Goal: Task Accomplishment & Management: Use online tool/utility

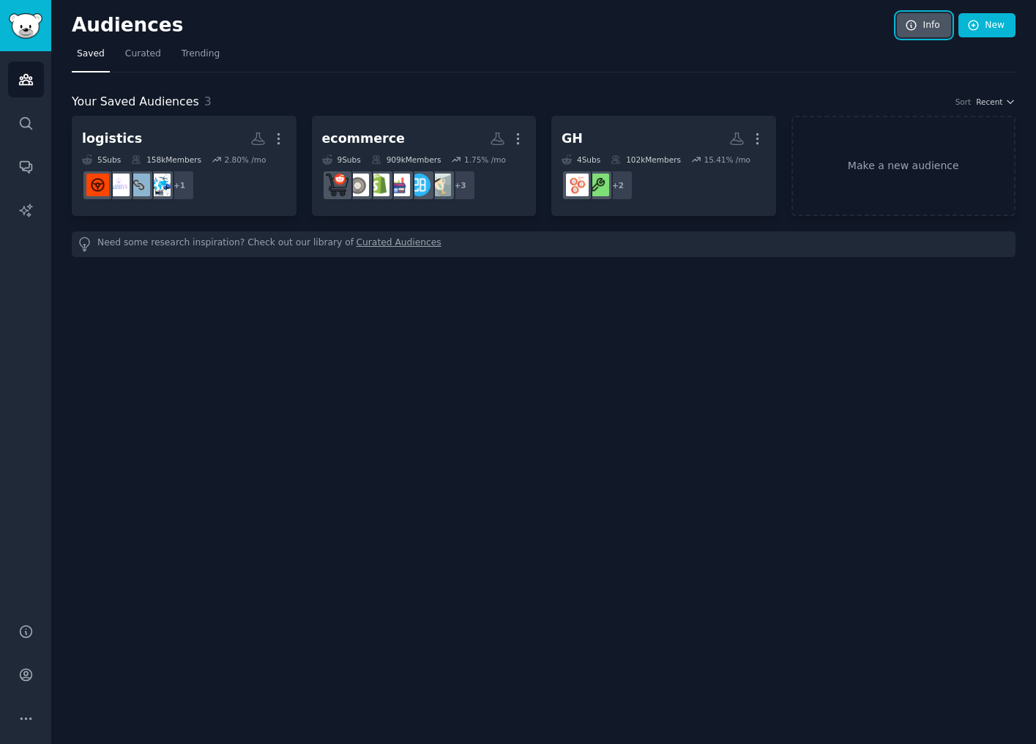
click at [934, 20] on link "Info" at bounding box center [924, 25] width 54 height 25
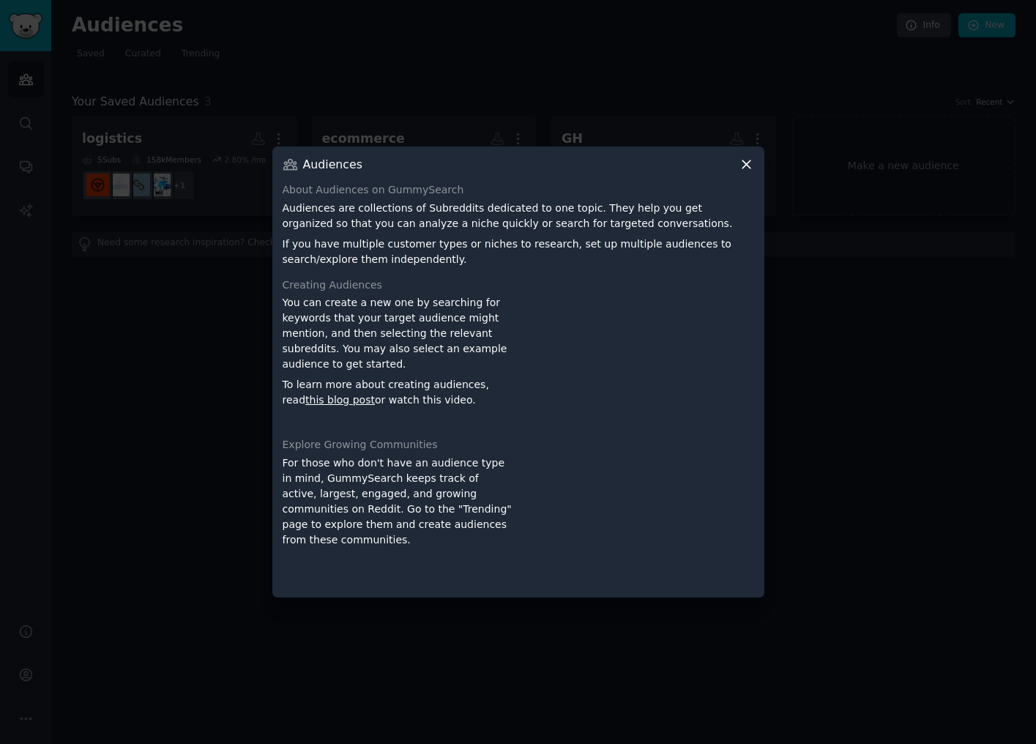
click at [743, 168] on icon at bounding box center [746, 165] width 8 height 8
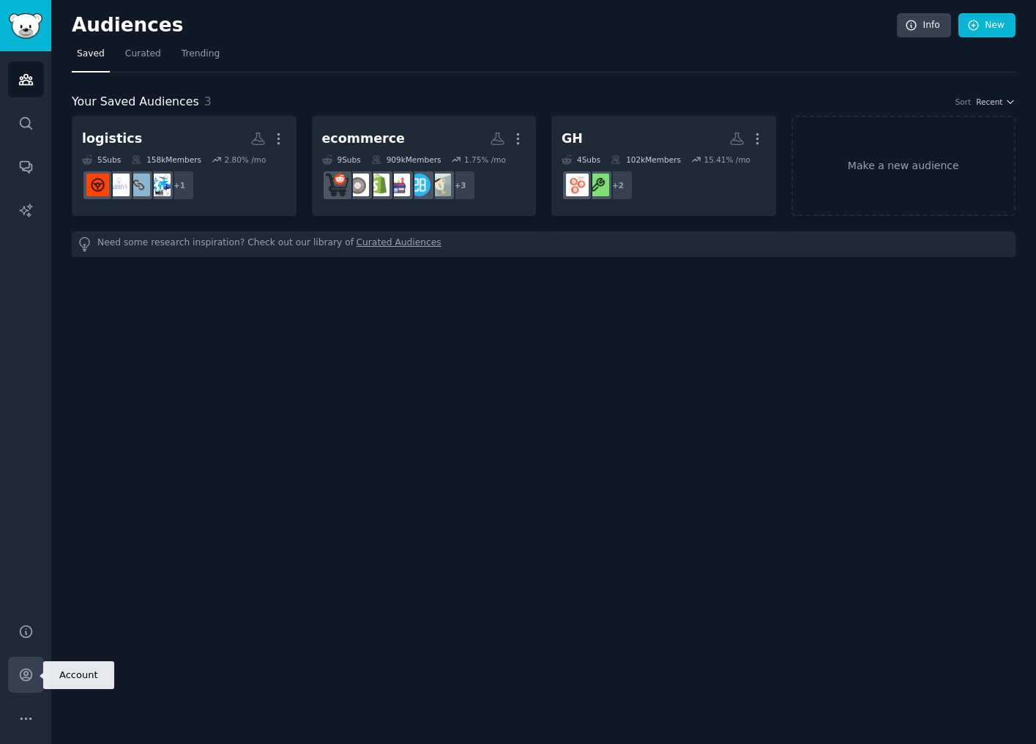
click at [22, 673] on icon "Sidebar" at bounding box center [25, 674] width 15 height 15
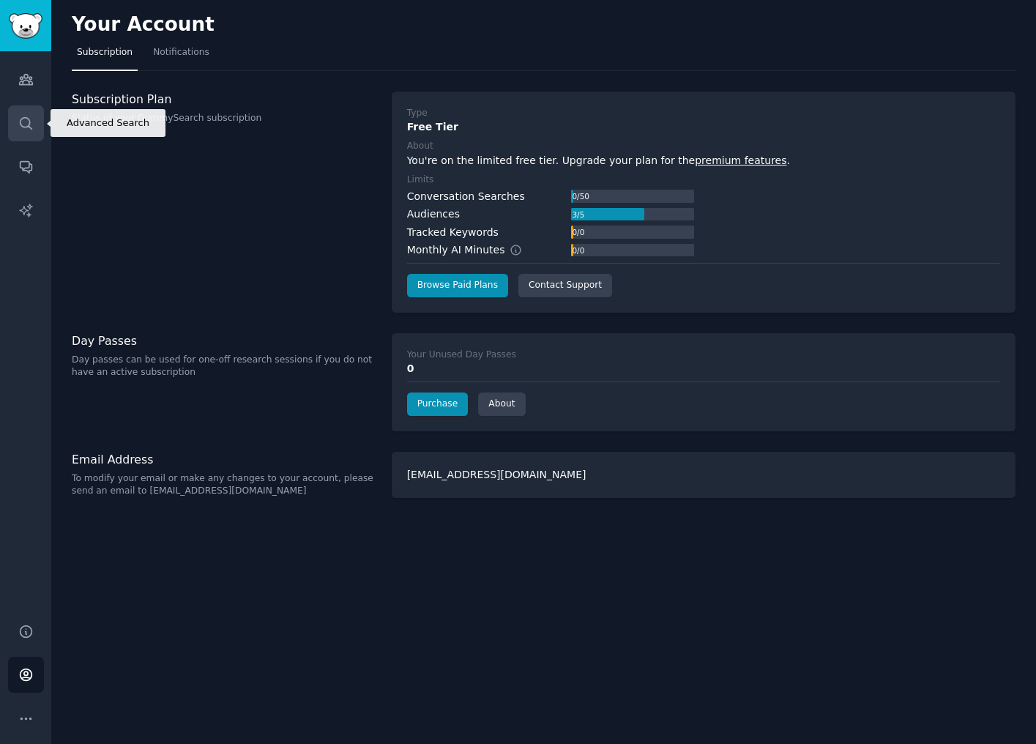
click at [29, 119] on icon "Sidebar" at bounding box center [25, 123] width 15 height 15
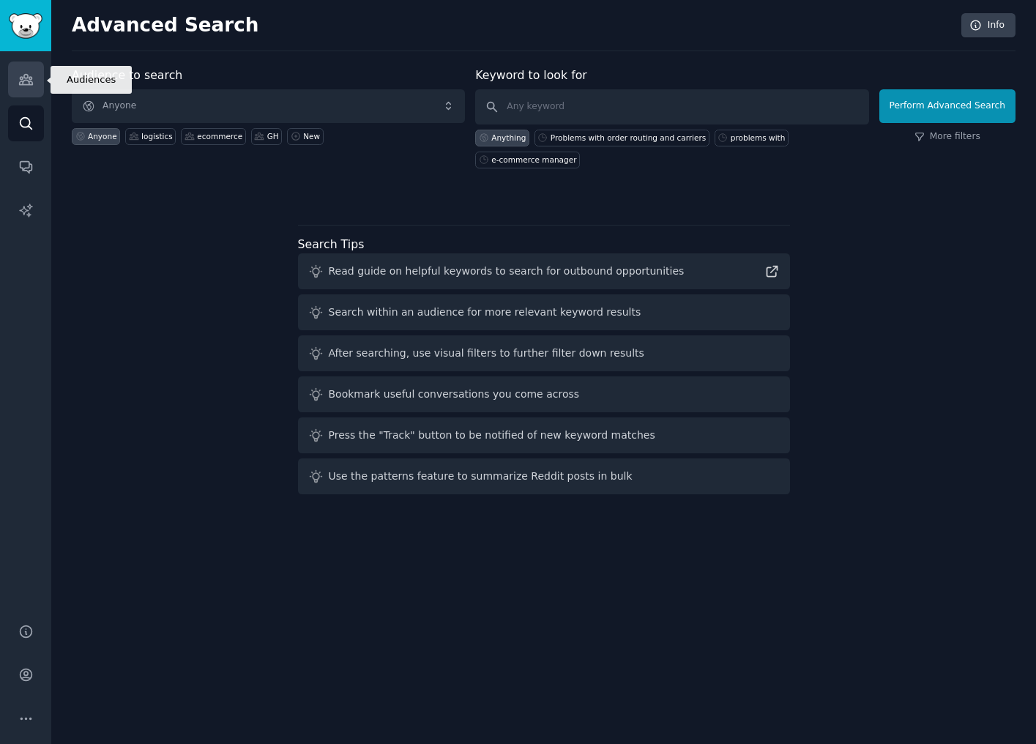
click at [34, 75] on link "Audiences" at bounding box center [26, 79] width 36 height 36
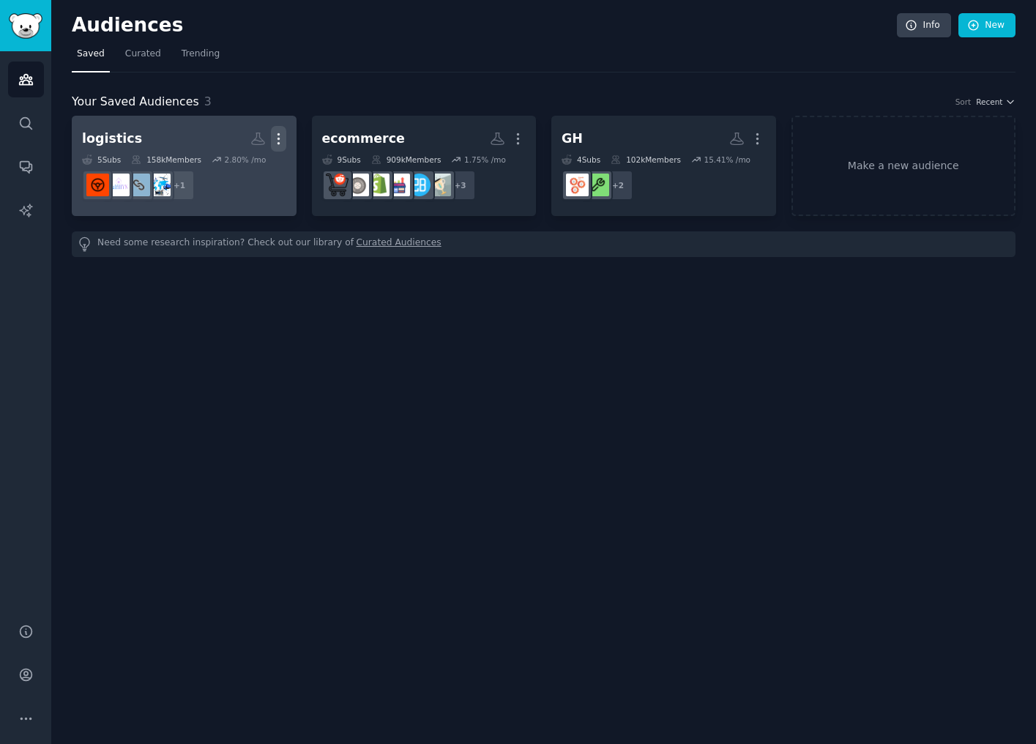
click at [272, 138] on icon "button" at bounding box center [278, 138] width 15 height 15
click at [247, 174] on p "Delete" at bounding box center [239, 169] width 34 height 15
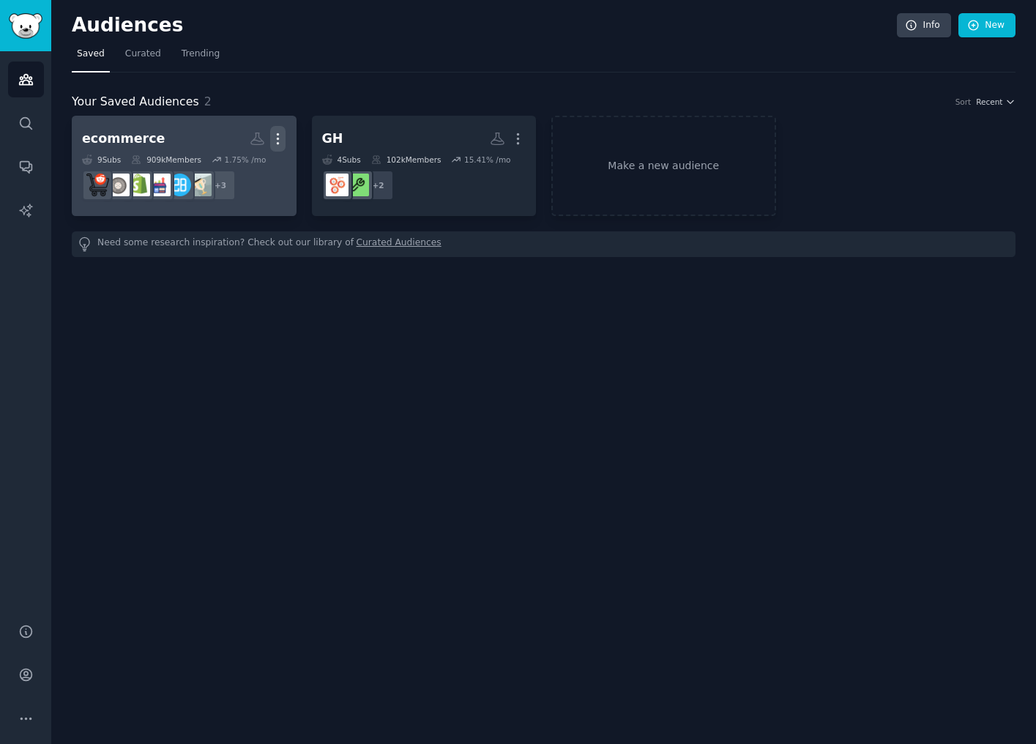
click at [278, 132] on icon "button" at bounding box center [277, 138] width 15 height 15
click at [231, 171] on p "Delete" at bounding box center [238, 169] width 34 height 15
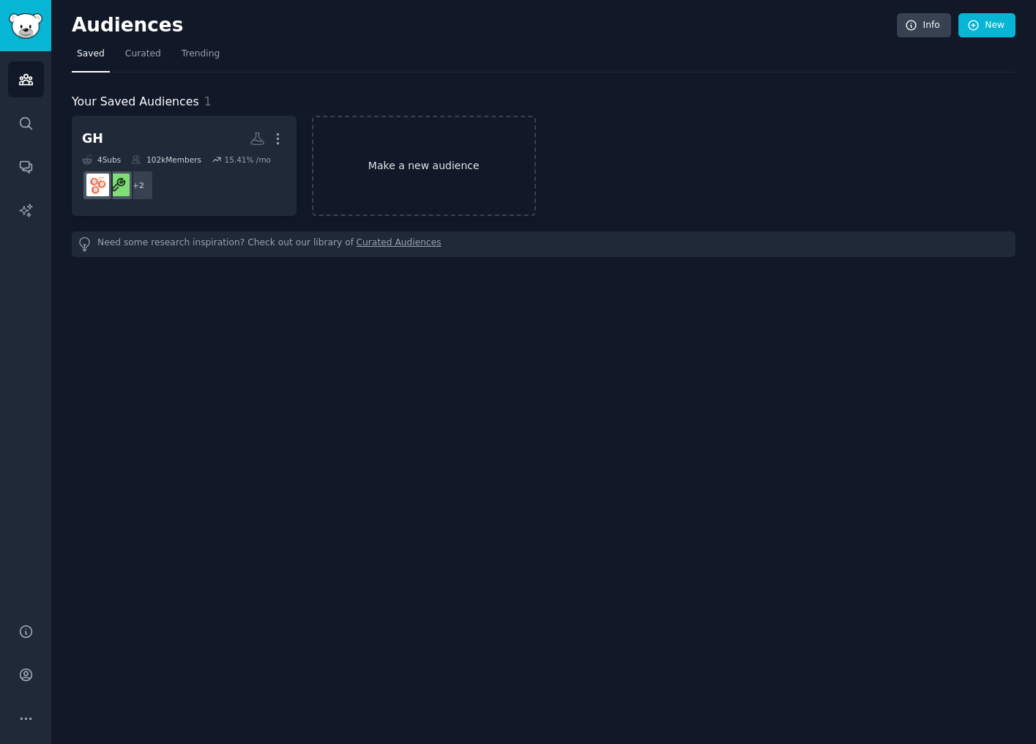
click at [522, 132] on link "Make a new audience" at bounding box center [424, 166] width 225 height 100
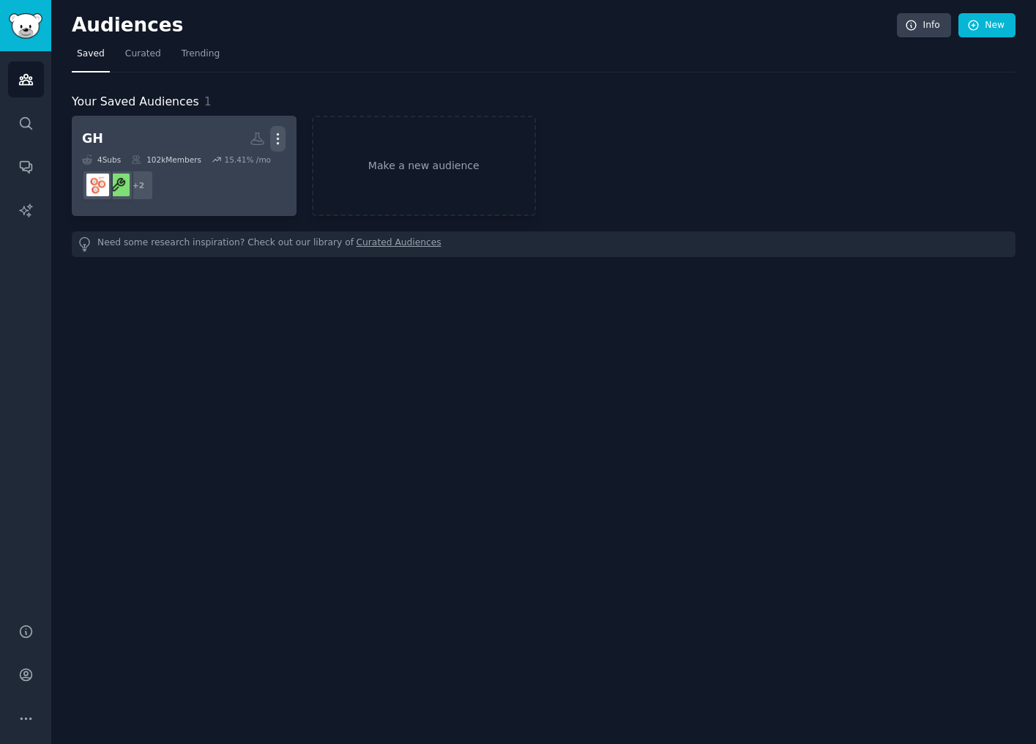
click at [280, 129] on button "More" at bounding box center [277, 139] width 15 height 26
click at [239, 170] on p "Delete" at bounding box center [238, 169] width 34 height 15
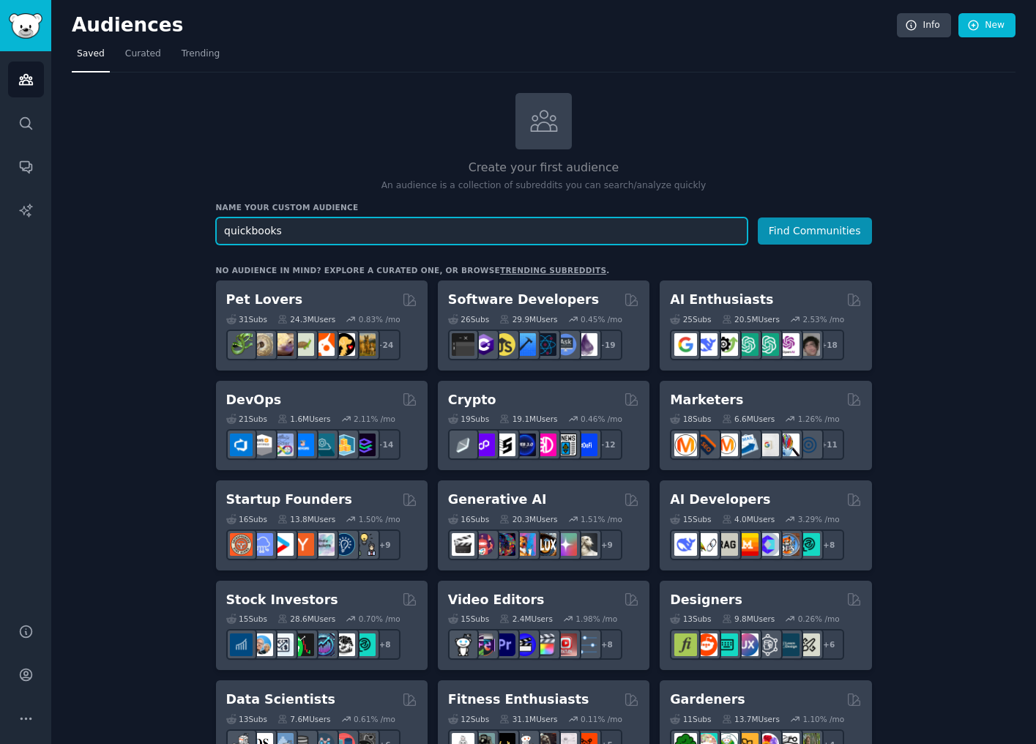
type input "quickbooks"
click at [758, 217] on button "Find Communities" at bounding box center [815, 230] width 114 height 27
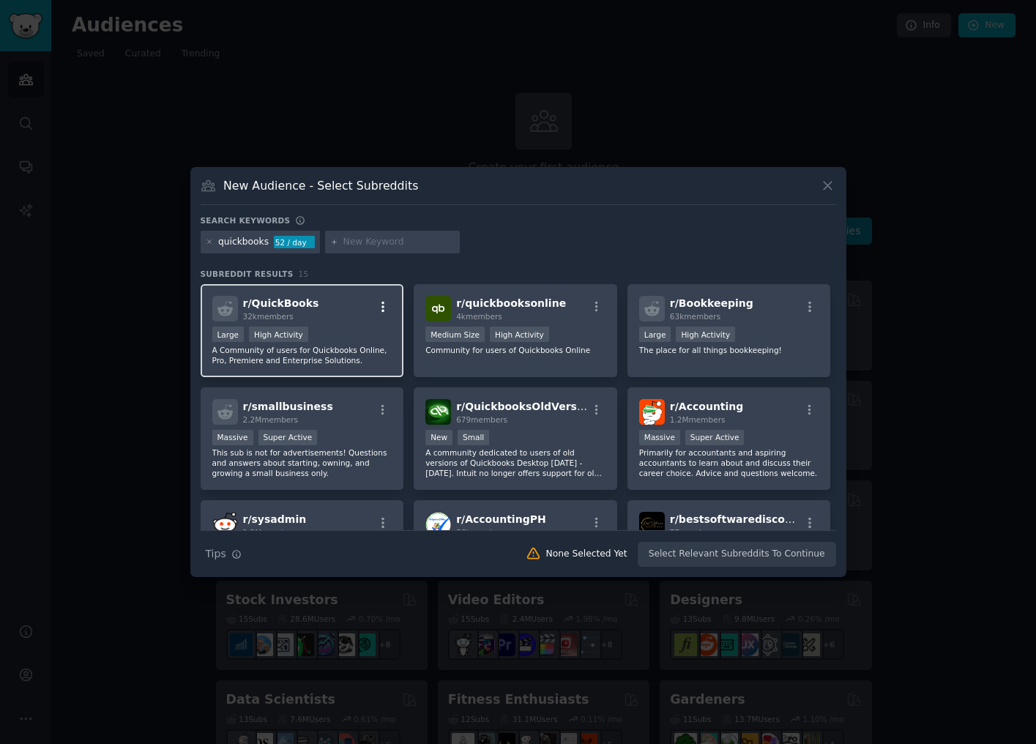
click at [383, 310] on icon "button" at bounding box center [382, 306] width 13 height 13
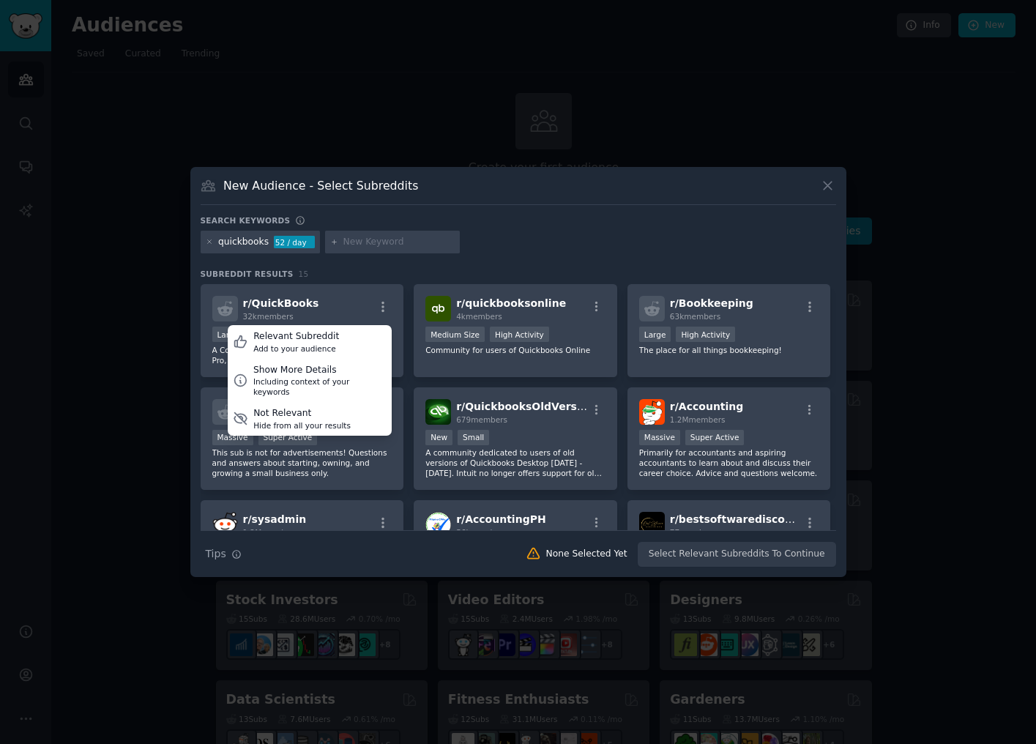
click at [571, 225] on div "Search keywords" at bounding box center [518, 222] width 635 height 15
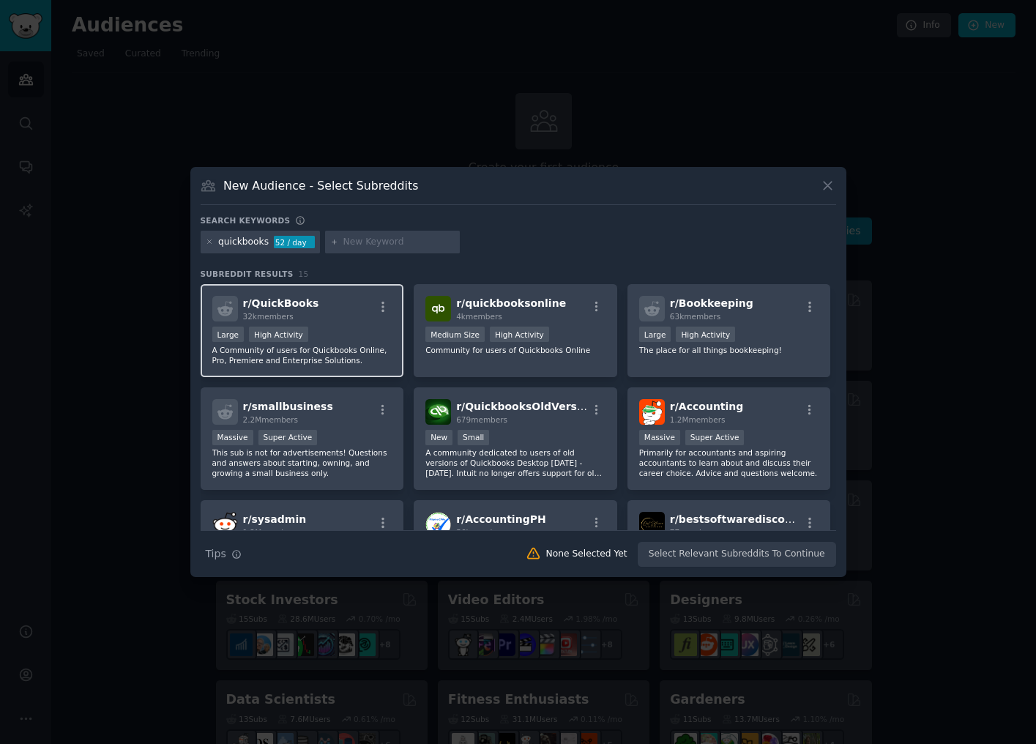
click at [351, 296] on div "r/ QuickBooks 32k members" at bounding box center [302, 309] width 180 height 26
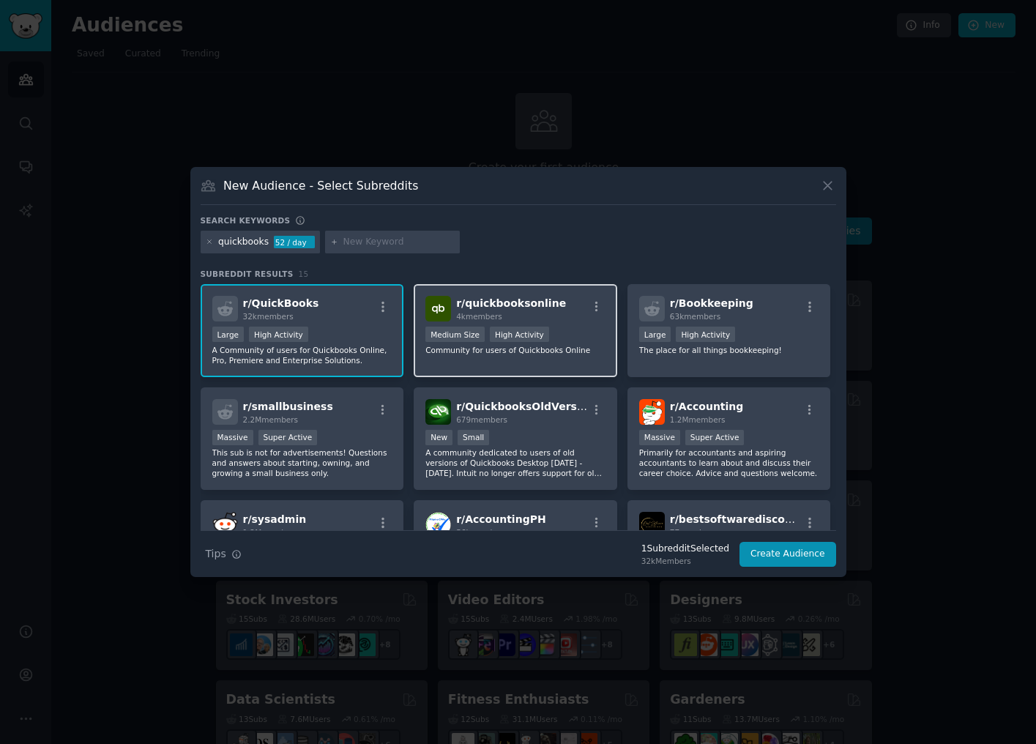
click at [581, 341] on div "Medium Size High Activity" at bounding box center [515, 335] width 180 height 18
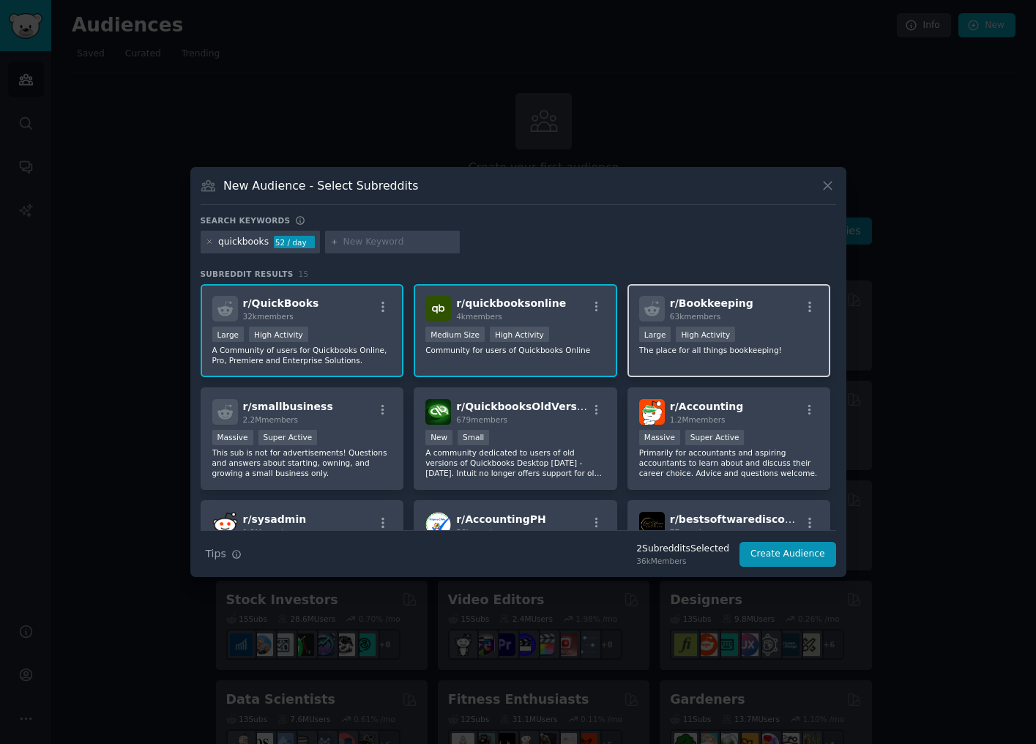
click at [765, 332] on div ">= 80th percentile for submissions / day Large High Activity" at bounding box center [729, 335] width 180 height 18
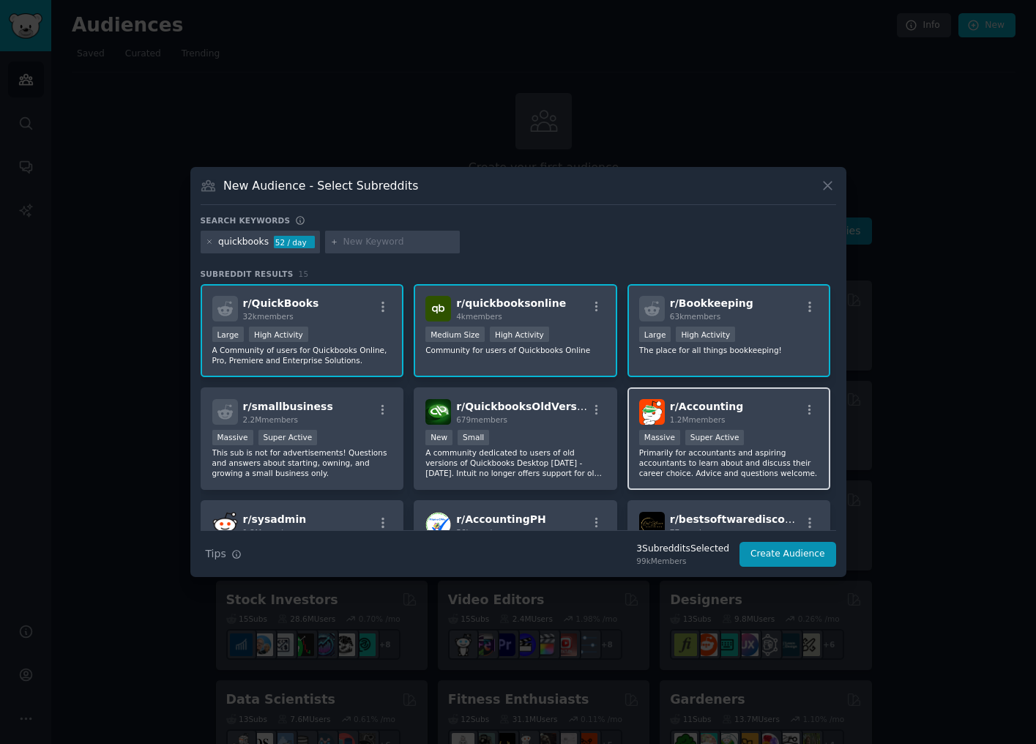
click at [752, 413] on div "r/ Accounting 1.2M members" at bounding box center [729, 412] width 180 height 26
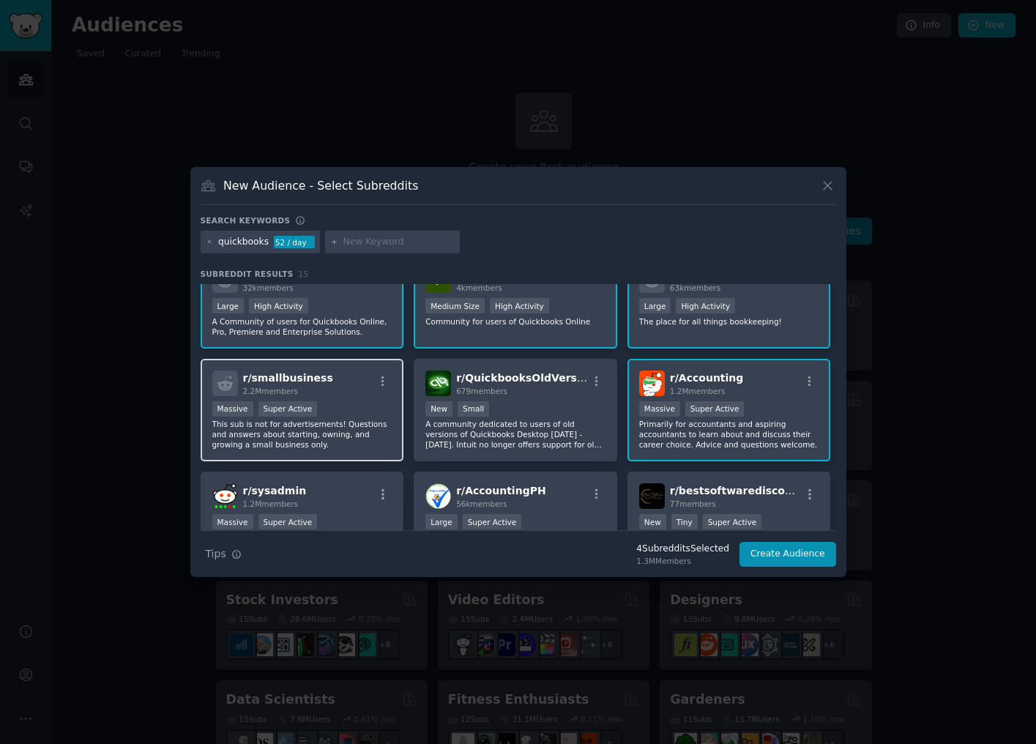
scroll to position [32, 0]
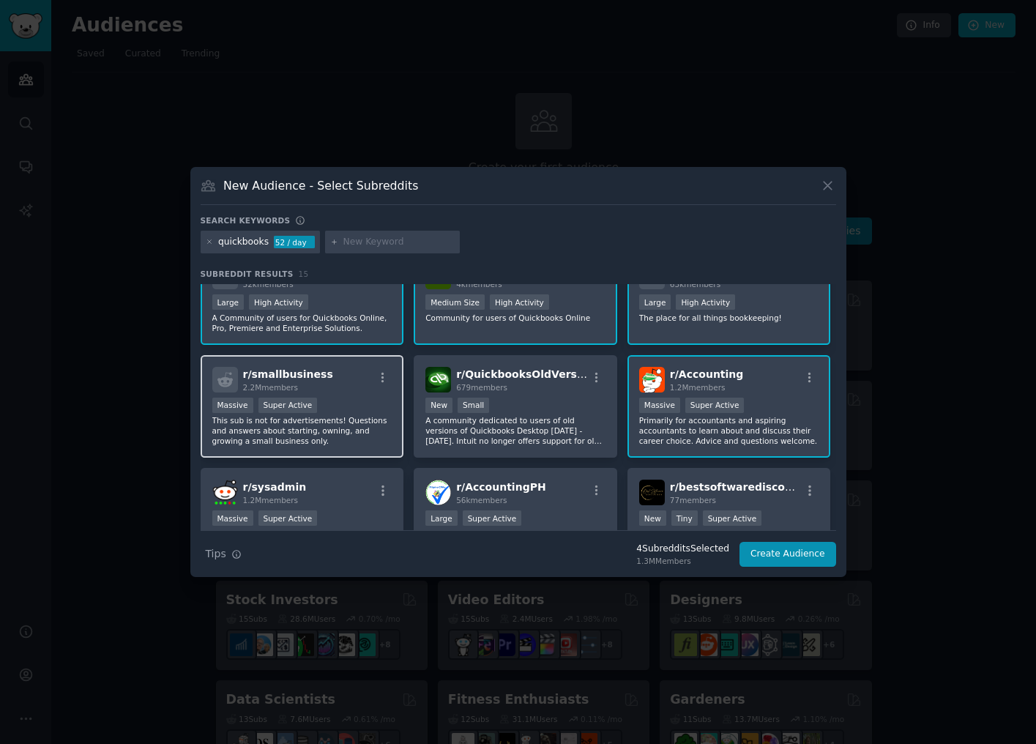
click at [354, 401] on div "Massive Super Active" at bounding box center [302, 406] width 180 height 18
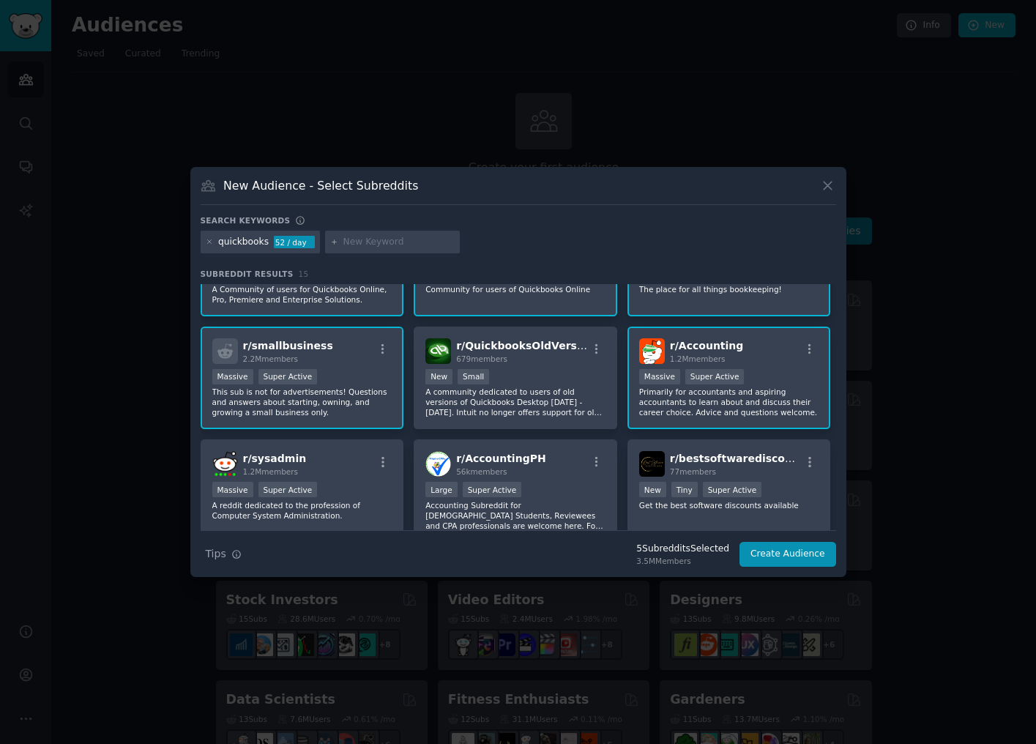
scroll to position [80, 0]
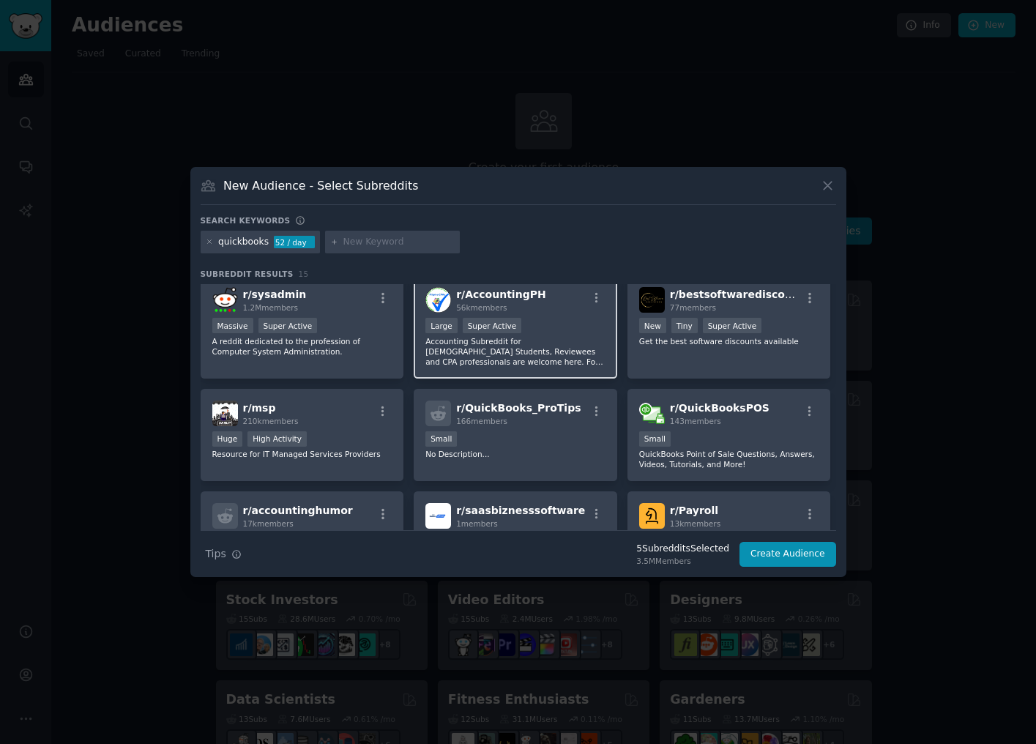
click at [536, 440] on div "Small" at bounding box center [515, 440] width 180 height 18
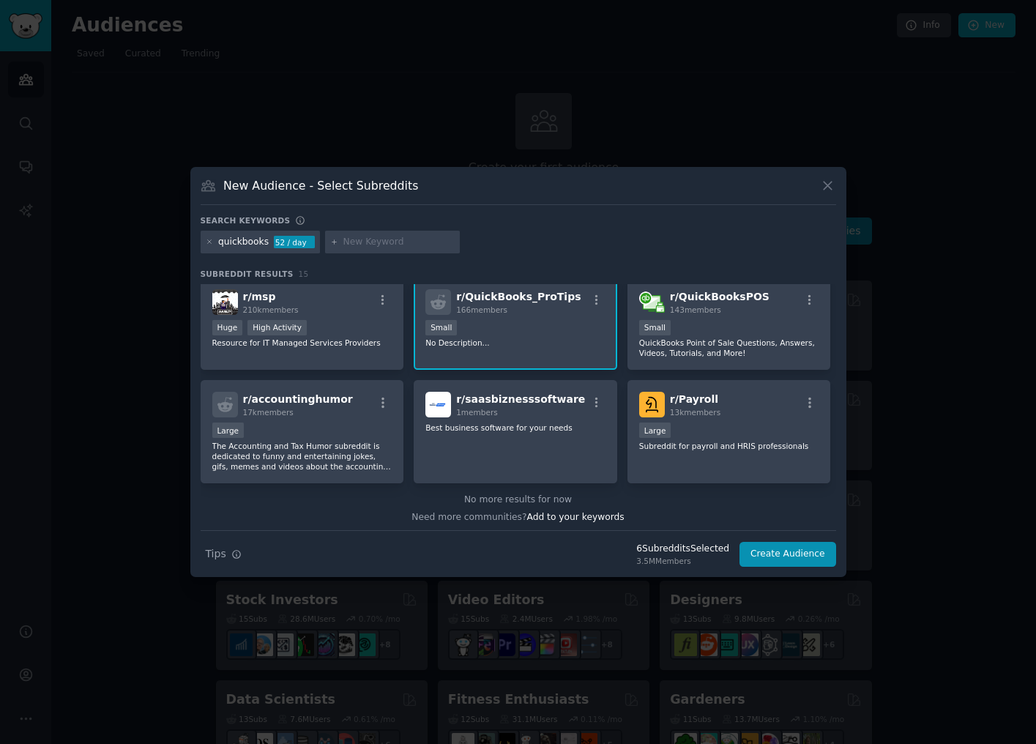
scroll to position [338, 0]
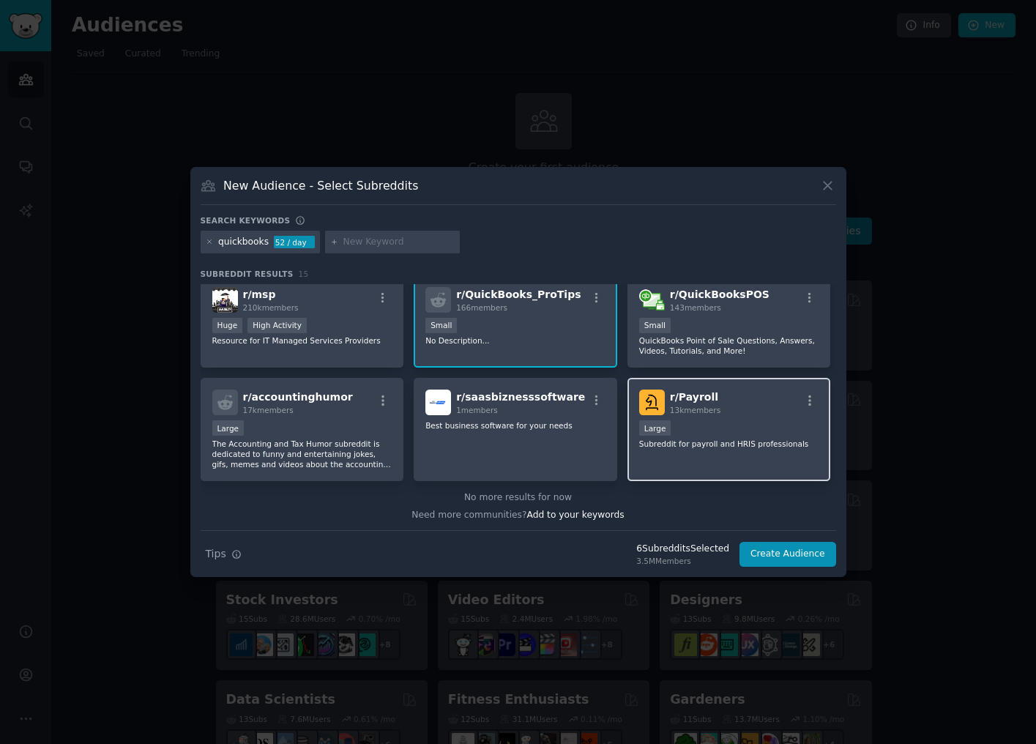
click at [722, 450] on div "r/ Payroll 13k members Large Subreddit for payroll and HRIS professionals" at bounding box center [728, 429] width 203 height 103
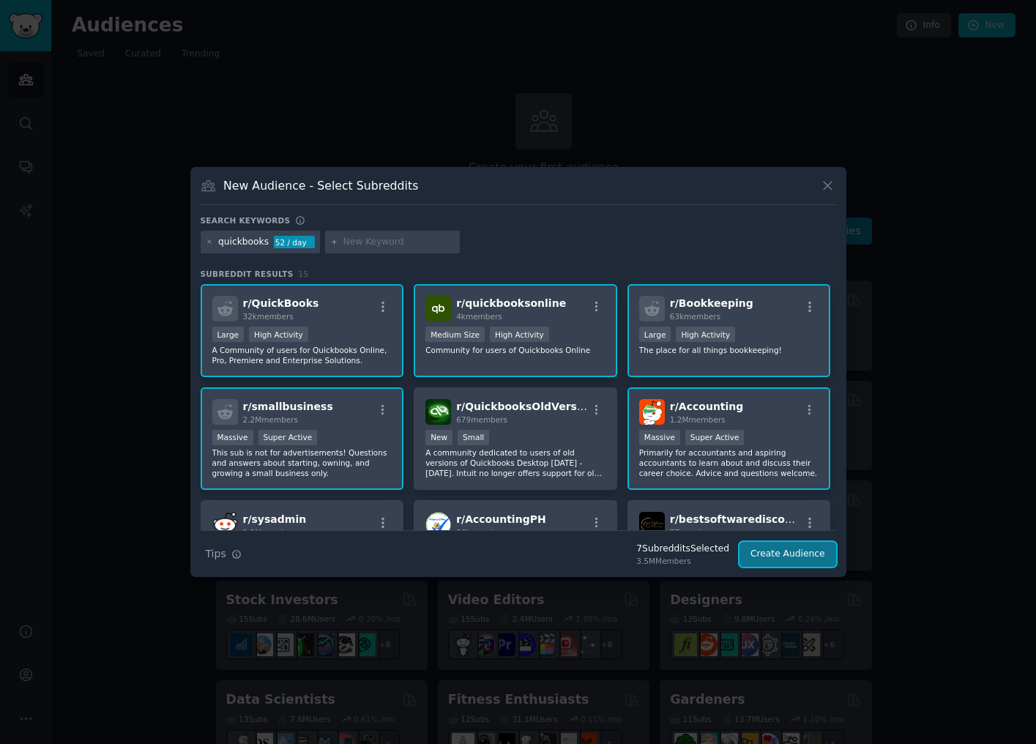
click at [775, 548] on button "Create Audience" at bounding box center [787, 554] width 97 height 25
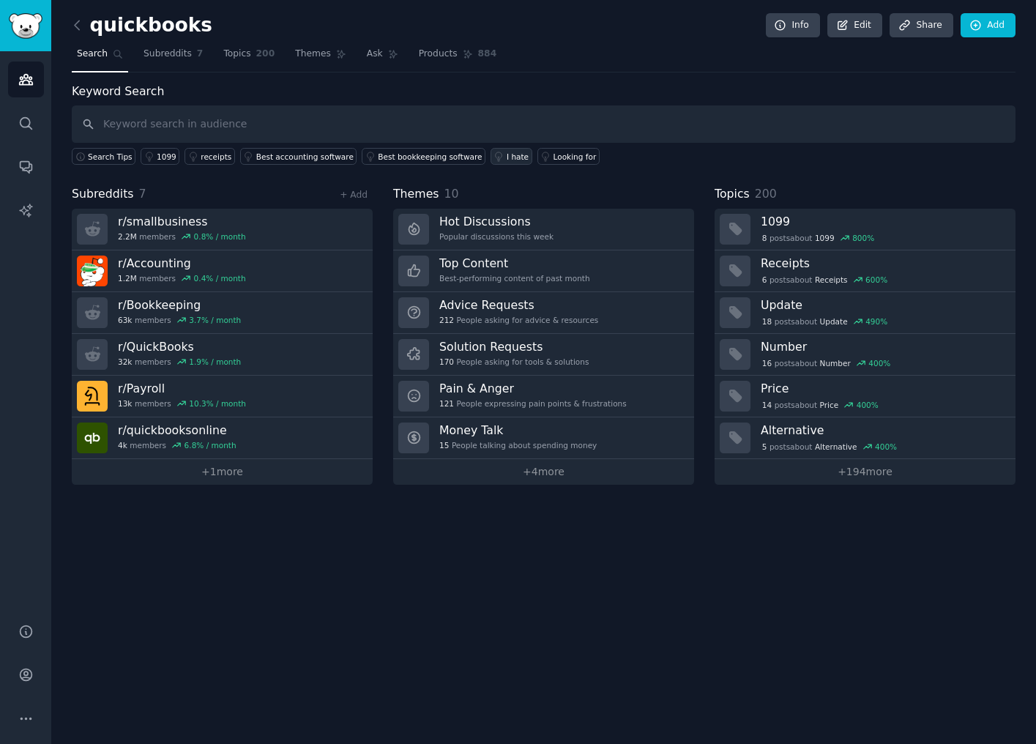
click at [507, 154] on div "I hate" at bounding box center [518, 157] width 22 height 10
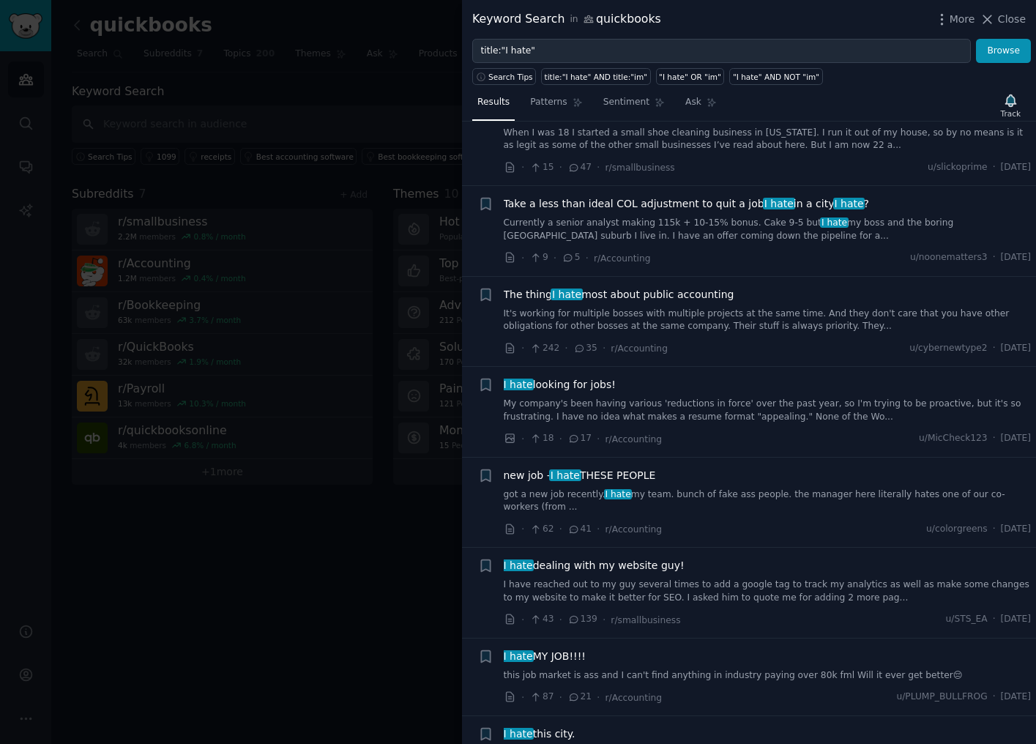
scroll to position [960, 0]
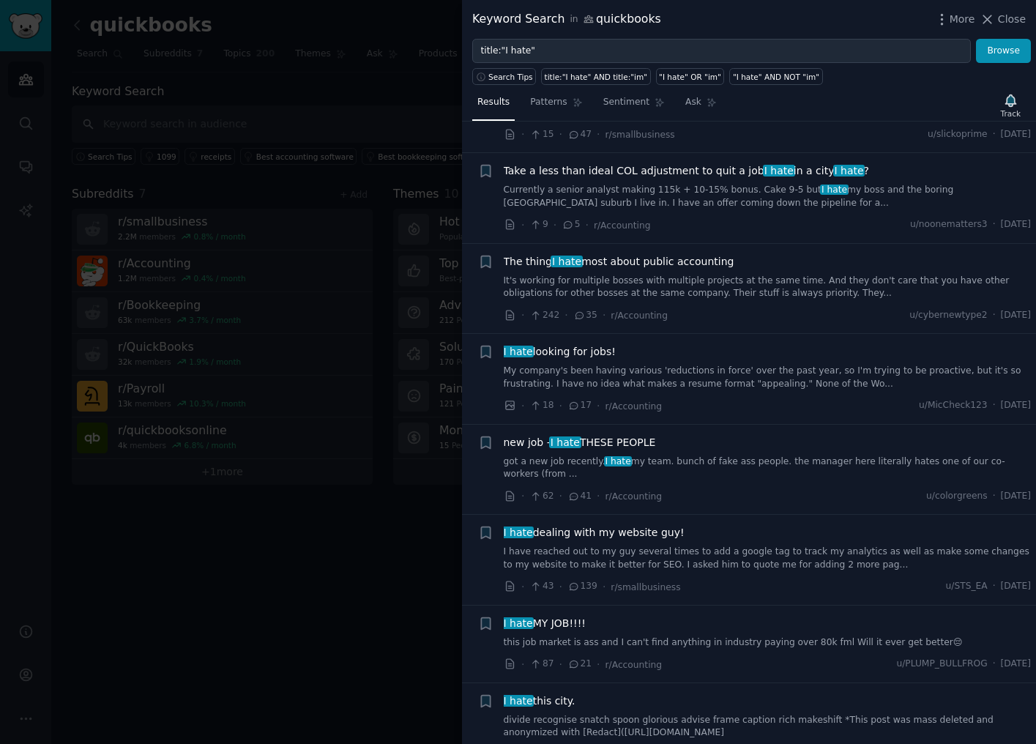
click at [325, 537] on div at bounding box center [518, 372] width 1036 height 744
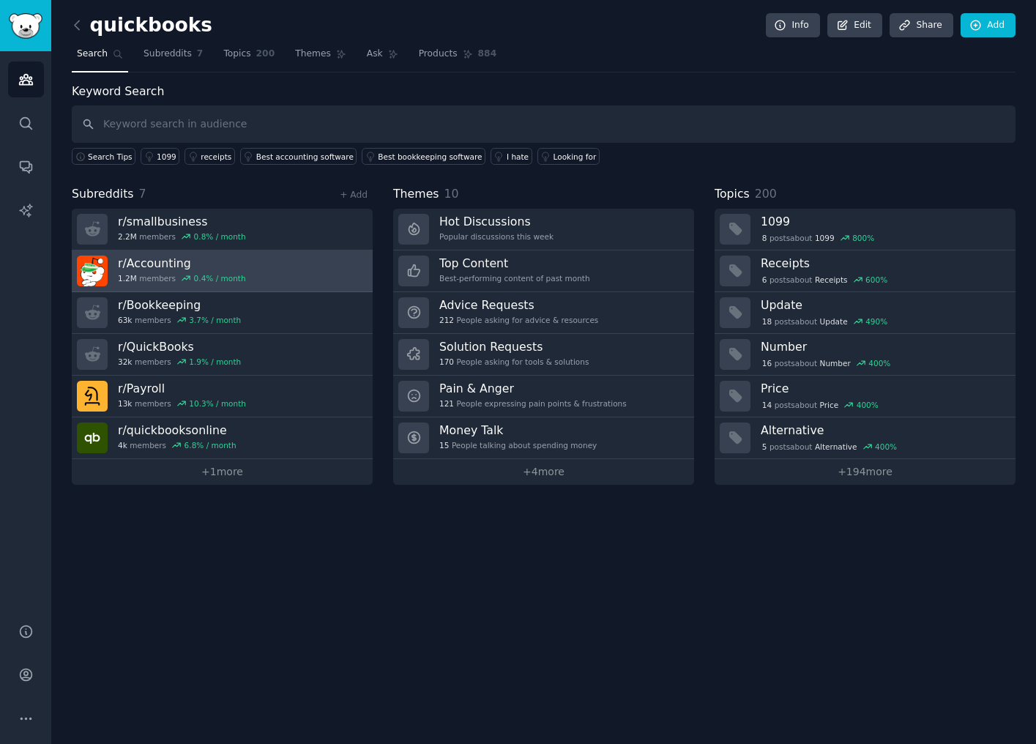
click at [343, 263] on link "r/ Accounting 1.2M members 0.4 % / month" at bounding box center [222, 271] width 301 height 42
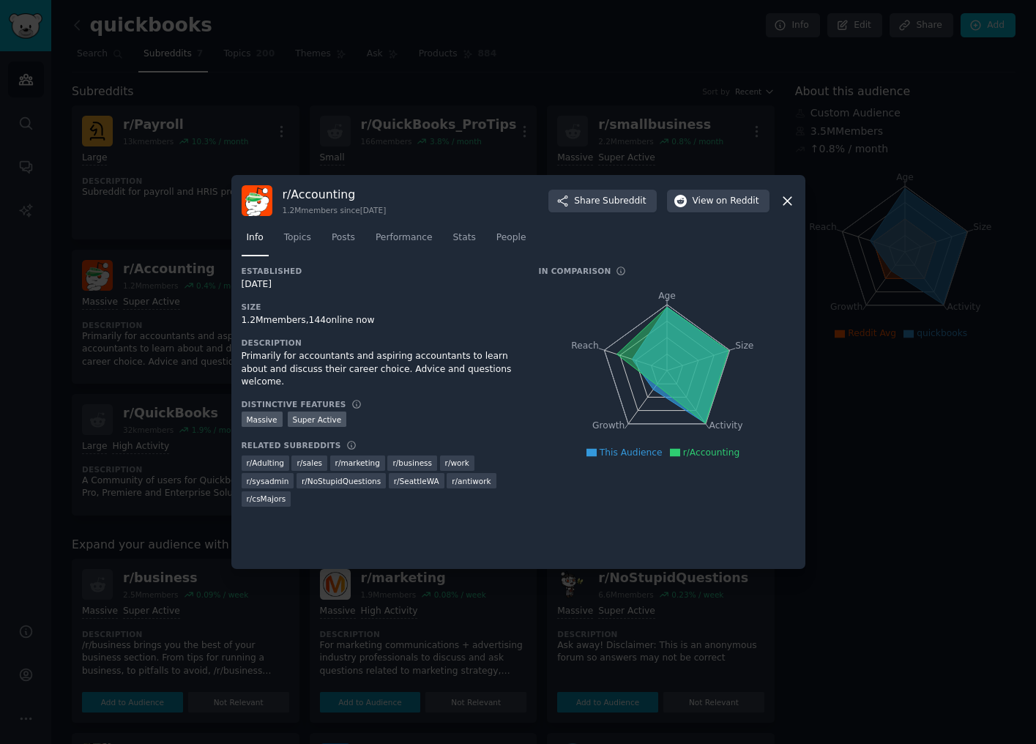
click at [154, 396] on div at bounding box center [518, 372] width 1036 height 744
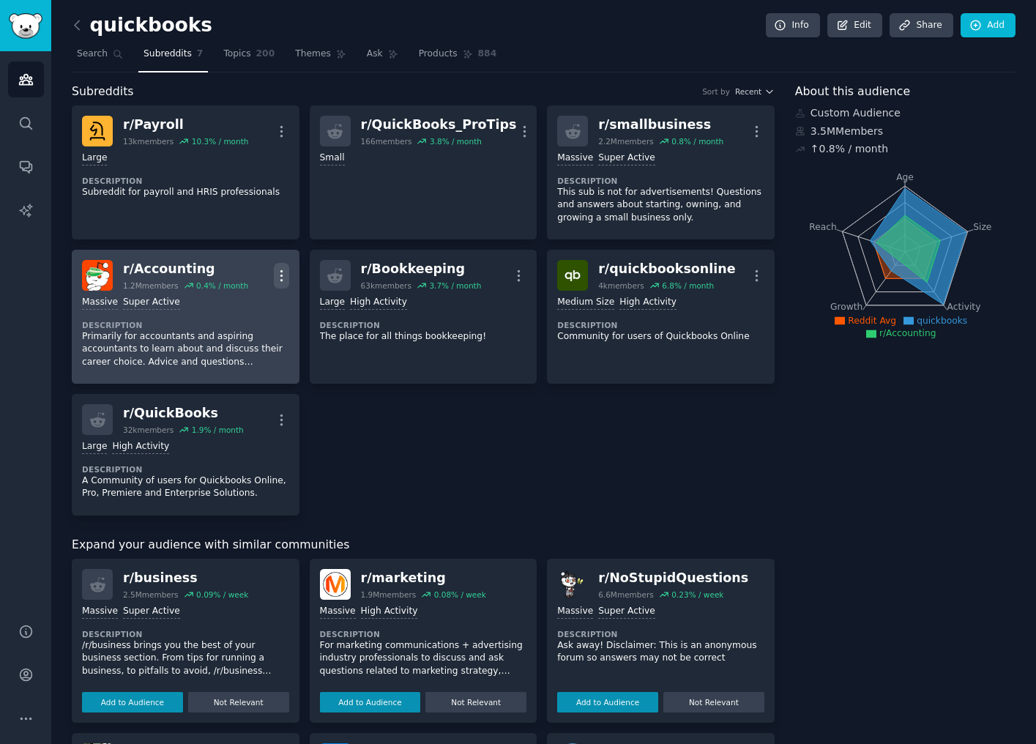
click at [285, 277] on icon "button" at bounding box center [281, 275] width 15 height 15
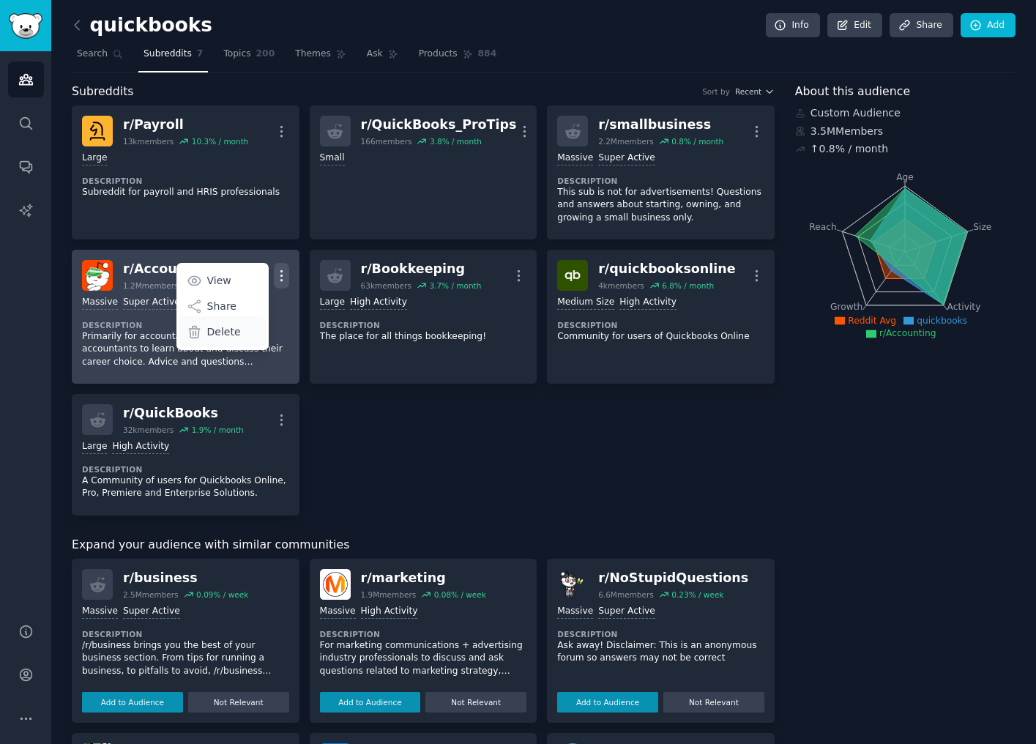
click at [236, 324] on p "Delete" at bounding box center [224, 331] width 34 height 15
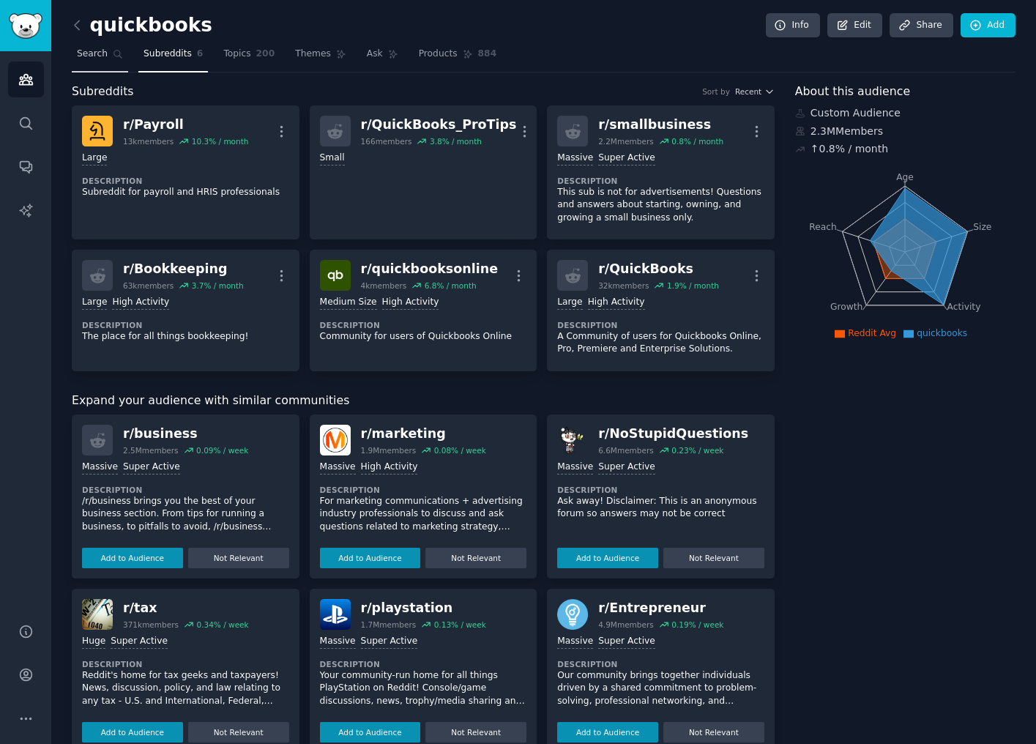
click at [108, 53] on link "Search" at bounding box center [100, 57] width 56 height 30
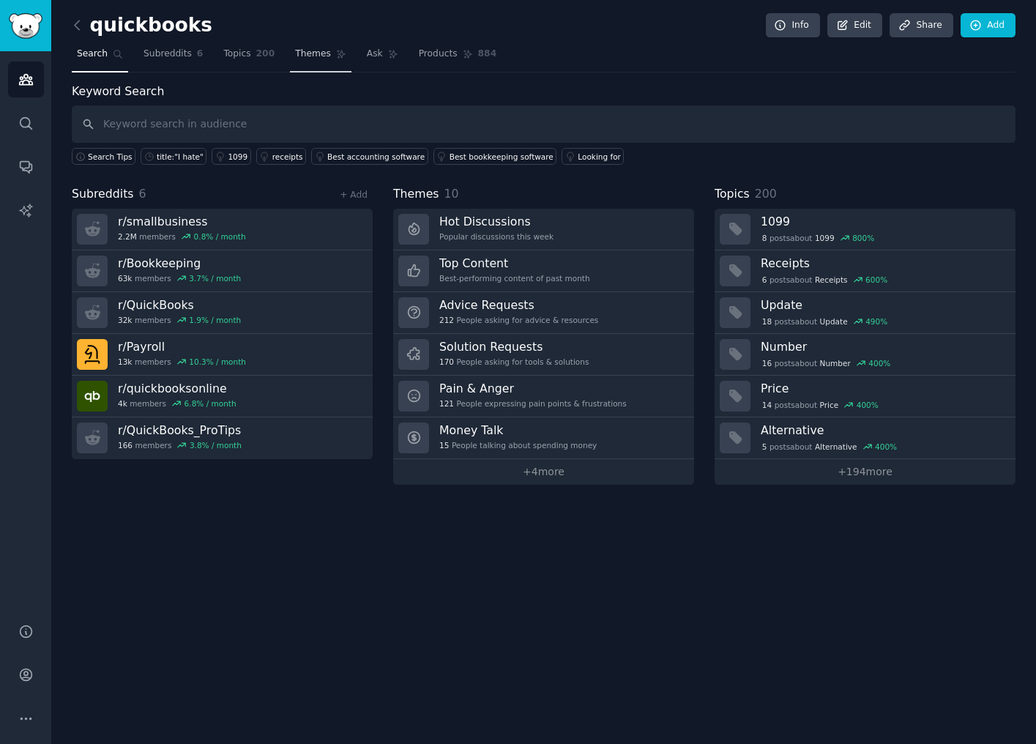
click at [295, 53] on span "Themes" at bounding box center [313, 54] width 36 height 13
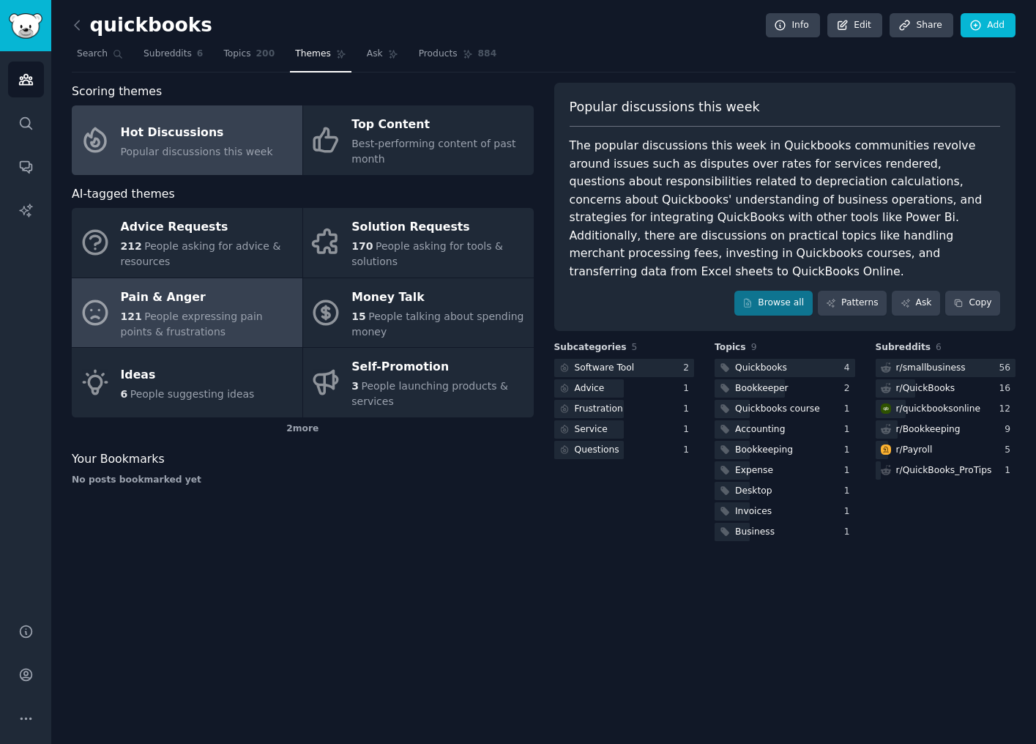
click at [220, 291] on div "Pain & Anger" at bounding box center [208, 296] width 174 height 23
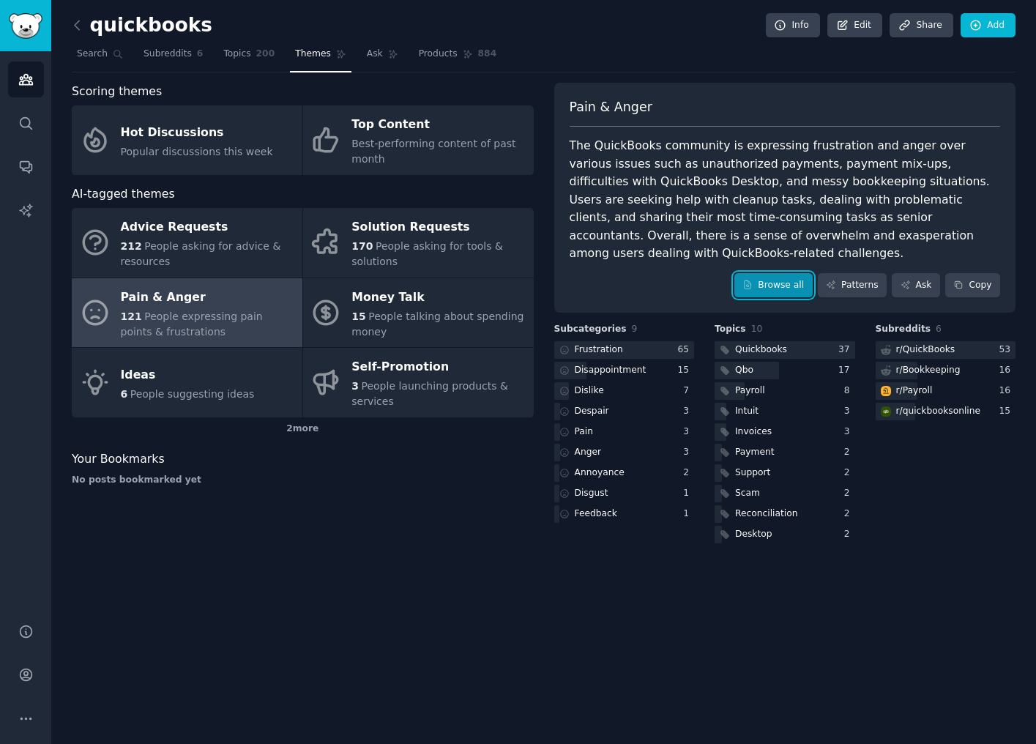
click at [782, 273] on link "Browse all" at bounding box center [773, 285] width 78 height 25
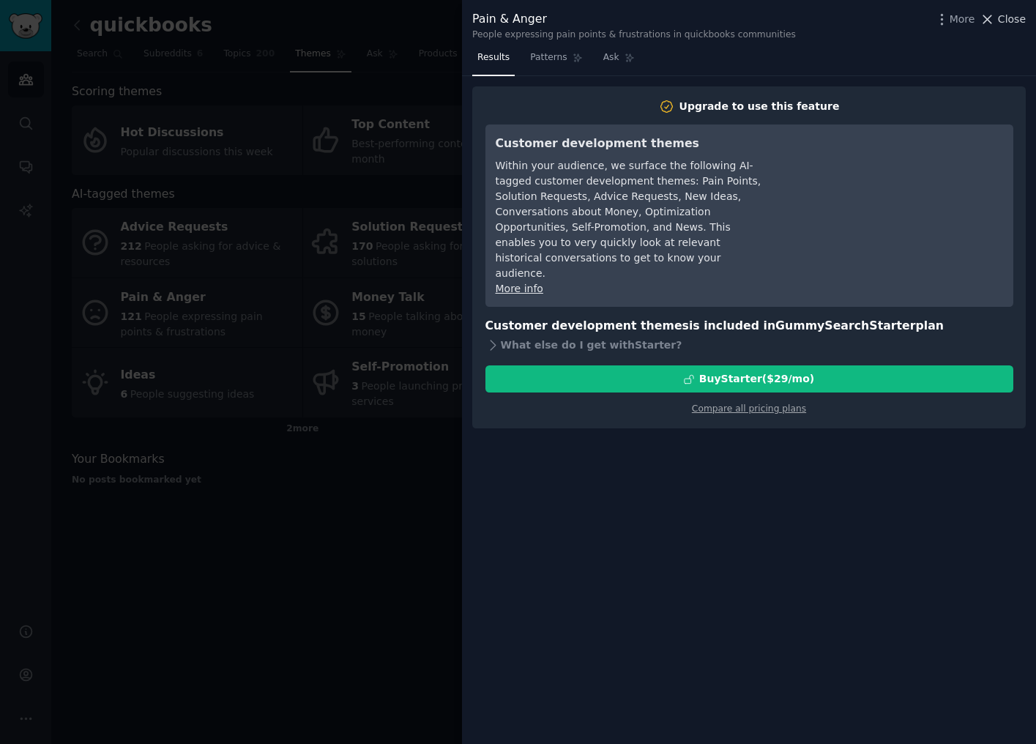
click at [1004, 15] on span "Close" at bounding box center [1012, 19] width 28 height 15
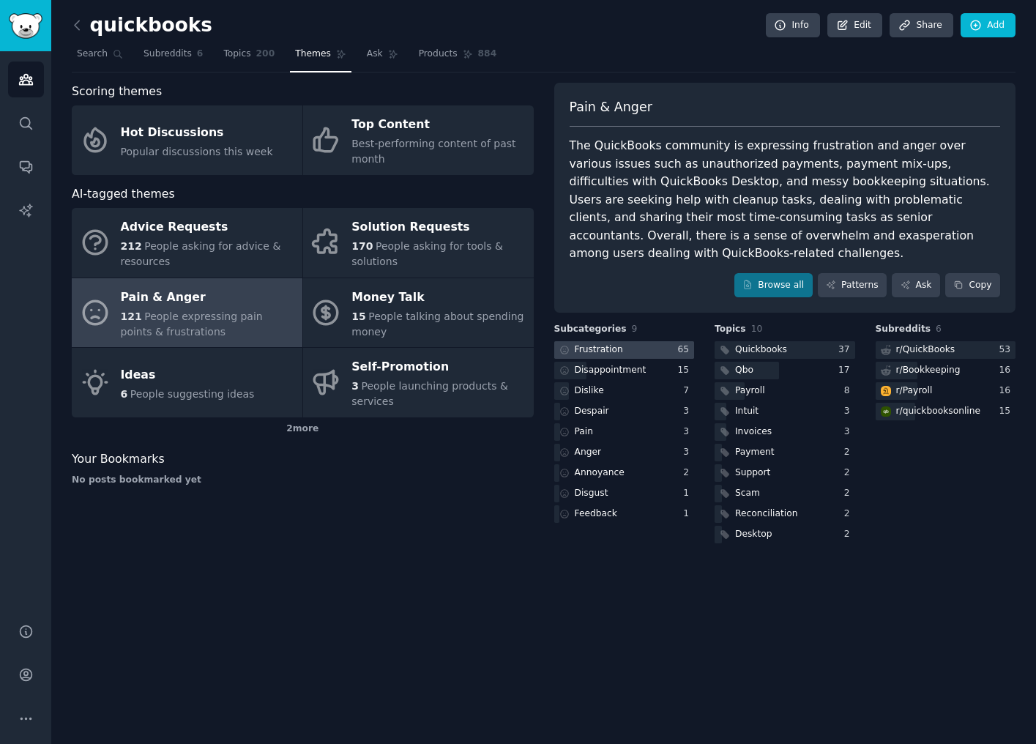
click at [624, 341] on div at bounding box center [624, 350] width 141 height 18
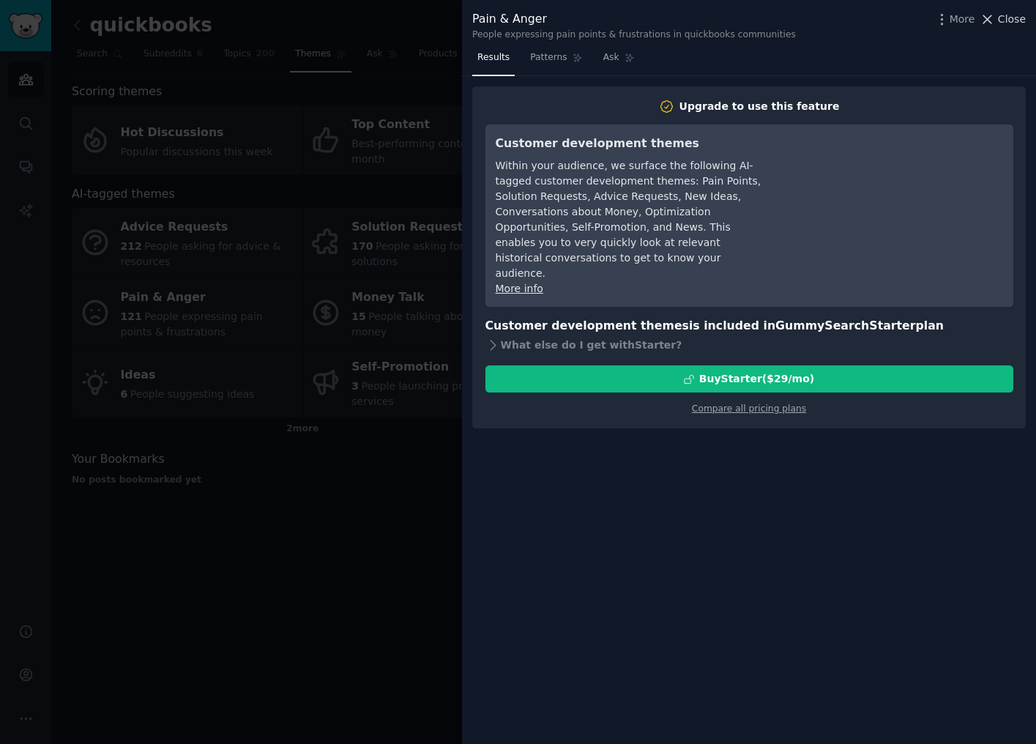
click at [1006, 20] on span "Close" at bounding box center [1012, 19] width 28 height 15
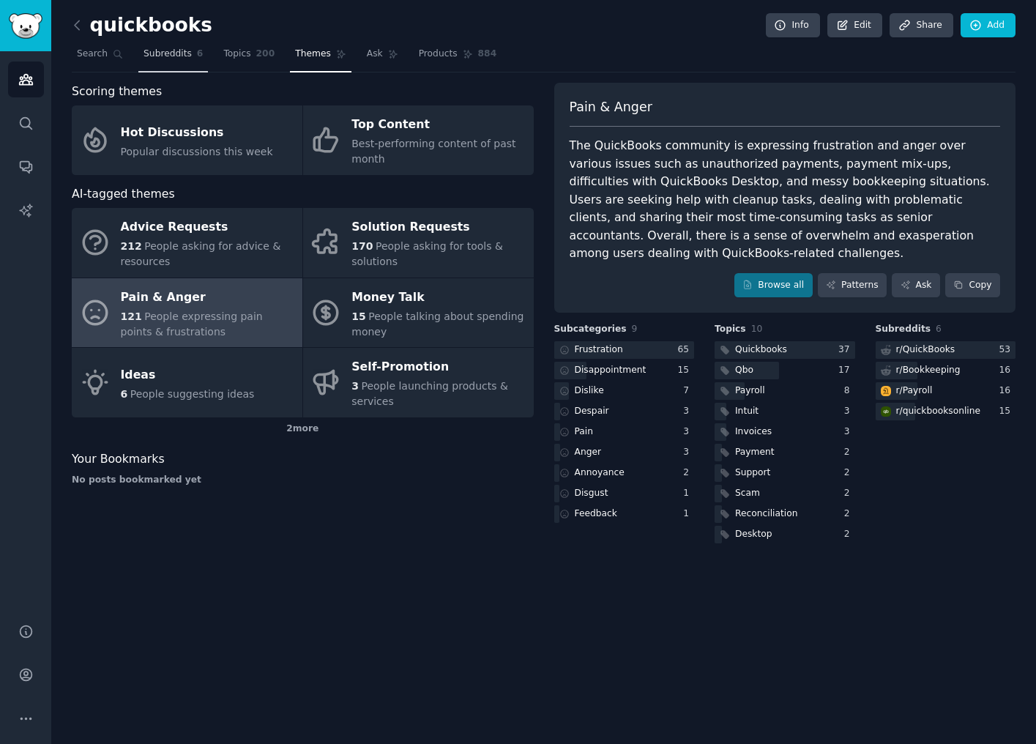
click at [192, 60] on link "Subreddits 6" at bounding box center [173, 57] width 70 height 30
